Goal: Transaction & Acquisition: Book appointment/travel/reservation

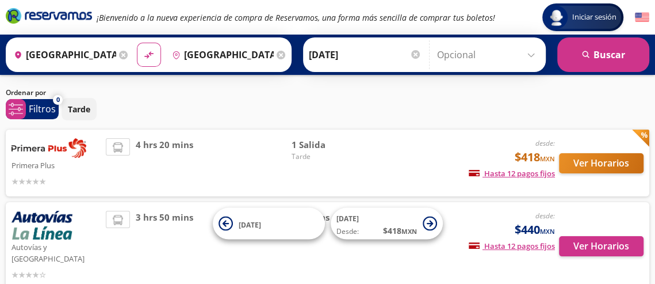
scroll to position [85, 0]
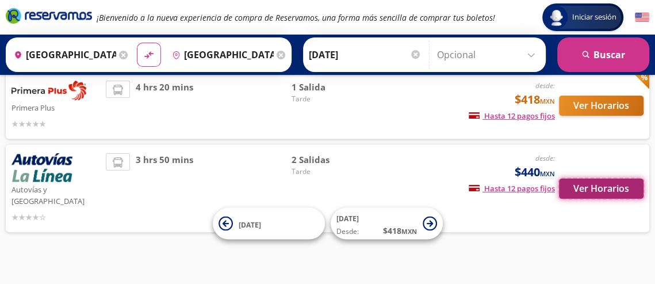
click at [592, 179] on button "Ver Horarios" at bounding box center [601, 188] width 85 height 20
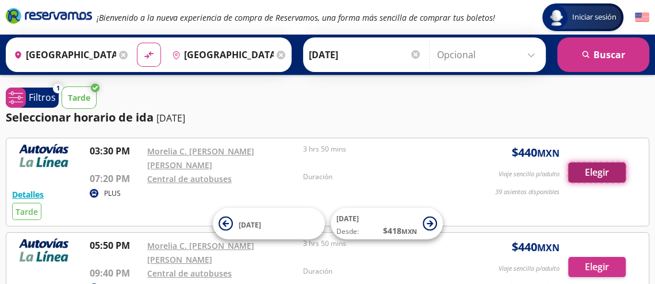
click at [592, 162] on button "Elegir" at bounding box center [597, 172] width 58 height 20
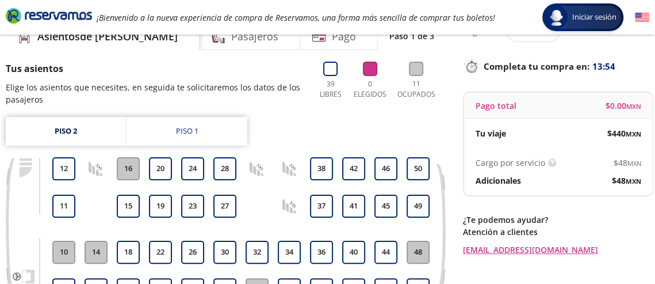
scroll to position [115, 0]
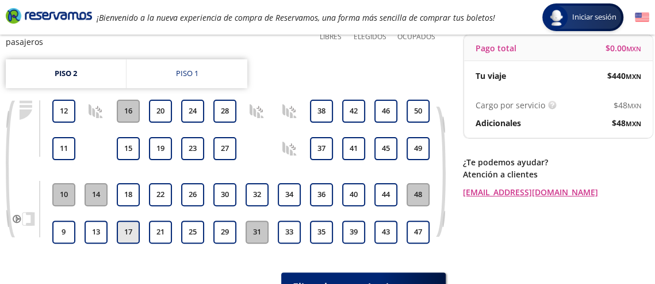
click at [125, 228] on button "17" at bounding box center [128, 231] width 23 height 23
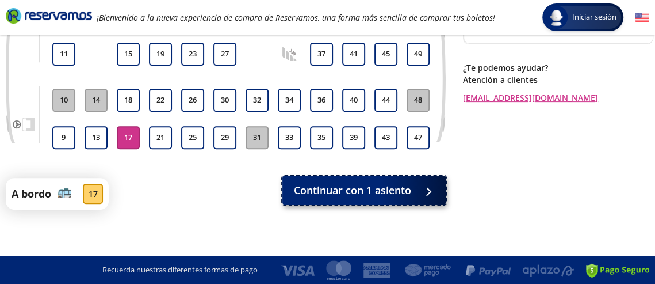
click at [376, 192] on span "Continuar con 1 asiento" at bounding box center [352, 190] width 117 height 16
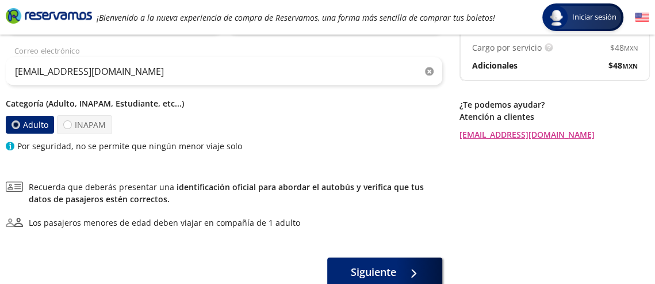
scroll to position [230, 0]
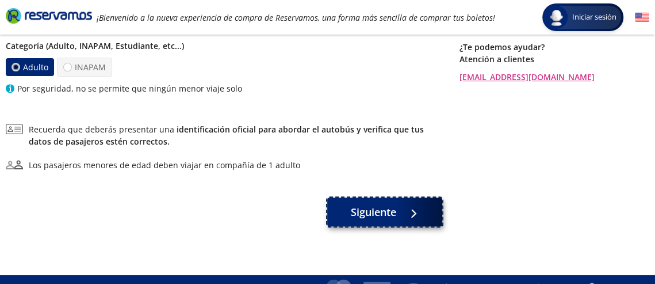
click at [389, 217] on span "Siguiente" at bounding box center [373, 212] width 45 height 16
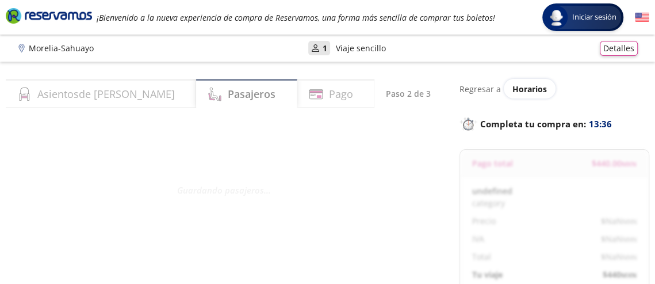
scroll to position [58, 0]
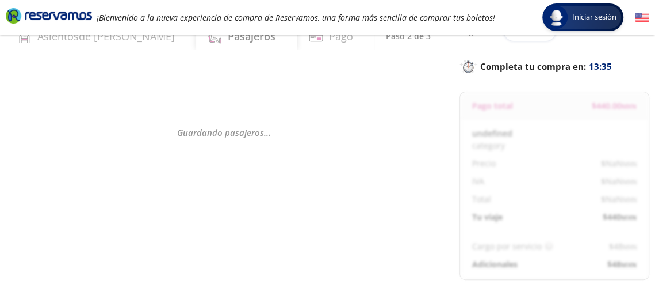
select select "MX"
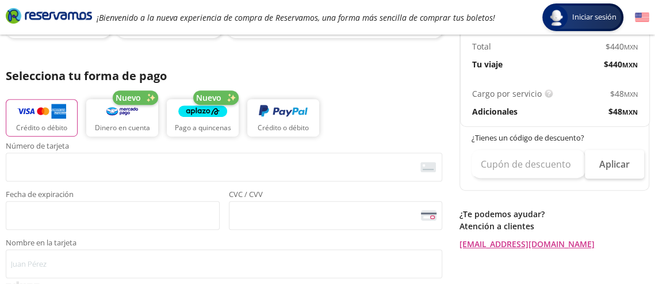
scroll to position [288, 0]
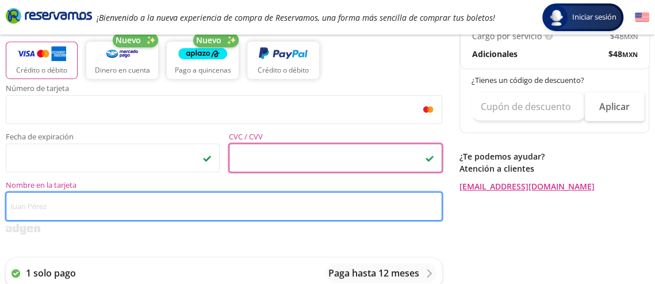
click at [114, 207] on input "Nombre en la tarjeta" at bounding box center [224, 206] width 436 height 29
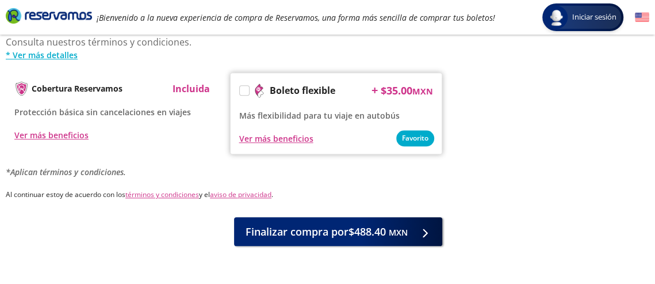
scroll to position [660, 0]
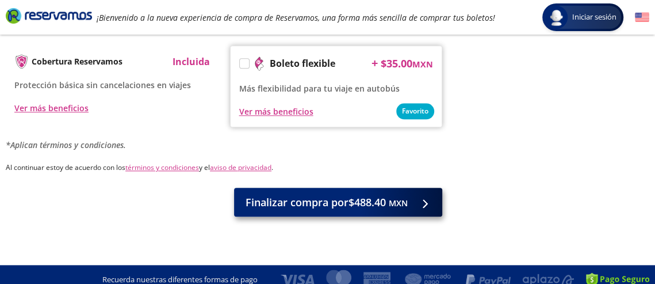
type input "[PERSON_NAME] [PERSON_NAME]"
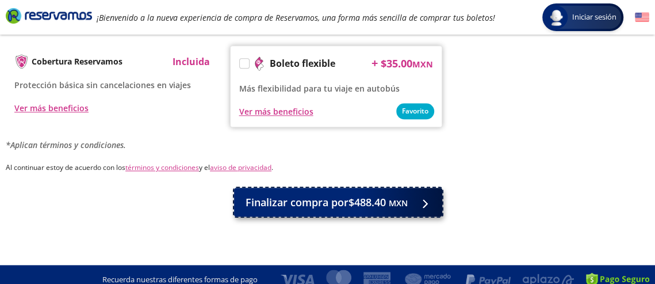
click at [328, 194] on span "Finalizar compra por $488.40 MXN" at bounding box center [327, 202] width 162 height 16
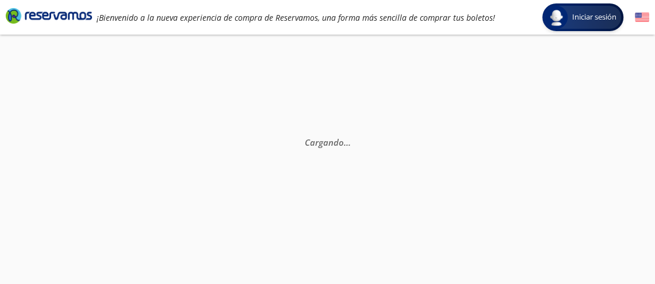
scroll to position [0, 0]
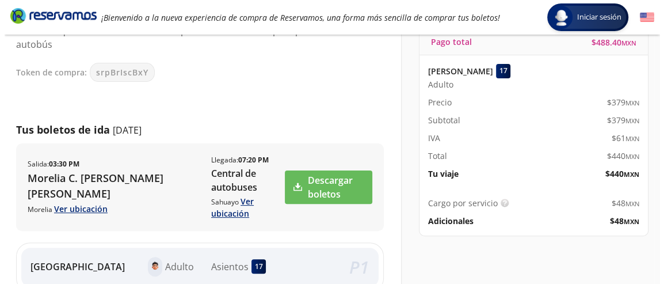
scroll to position [173, 0]
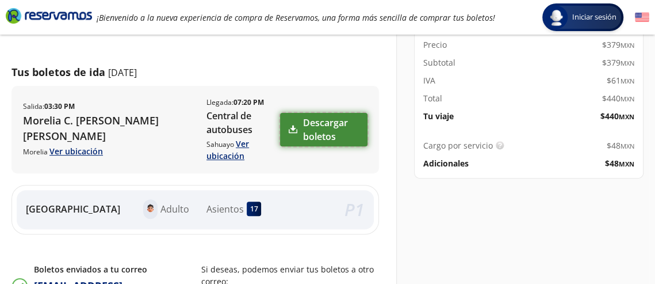
click at [323, 132] on link "Descargar boletos" at bounding box center [323, 129] width 87 height 33
